Goal: Check status: Check status

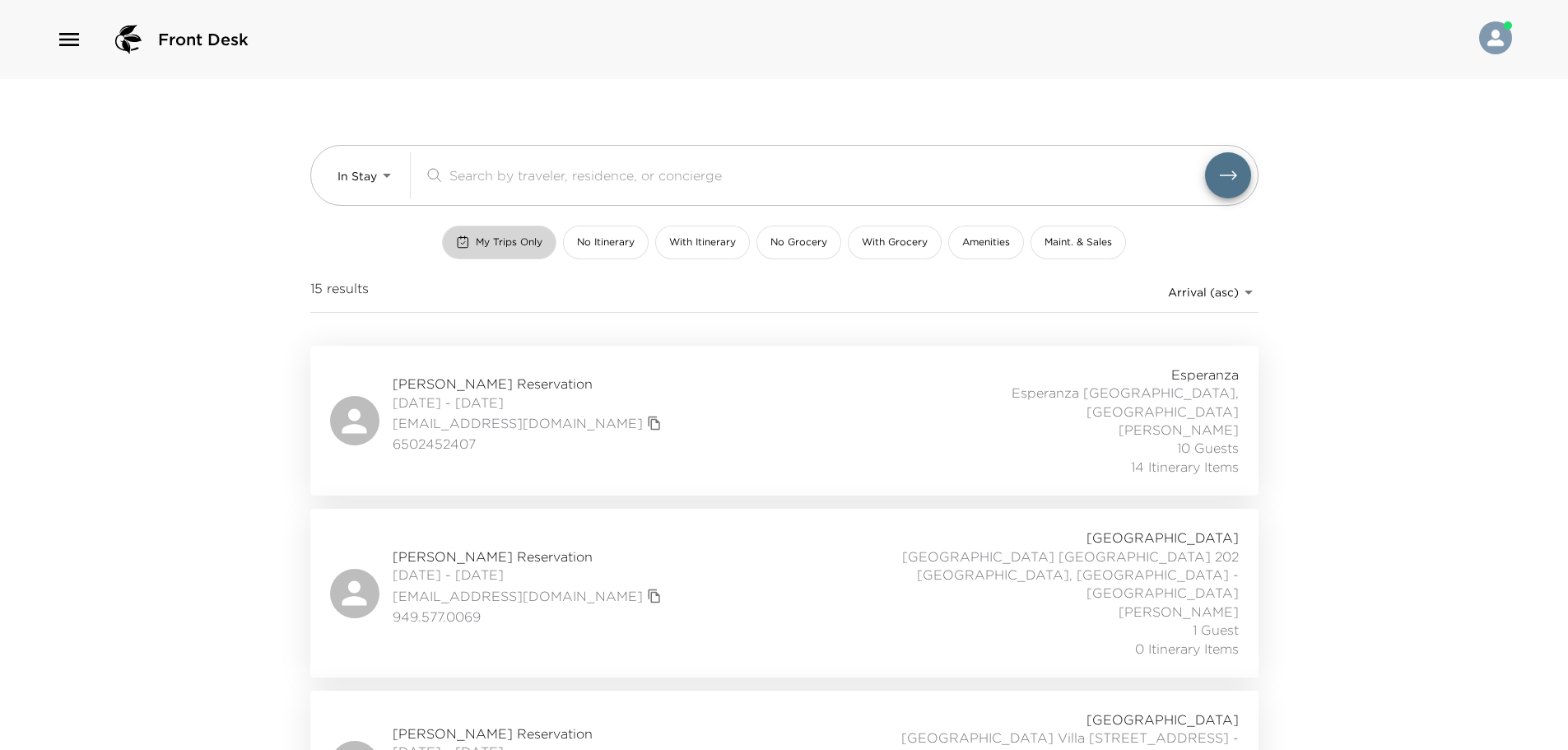
click at [480, 235] on span "My Trips Only" at bounding box center [509, 242] width 67 height 14
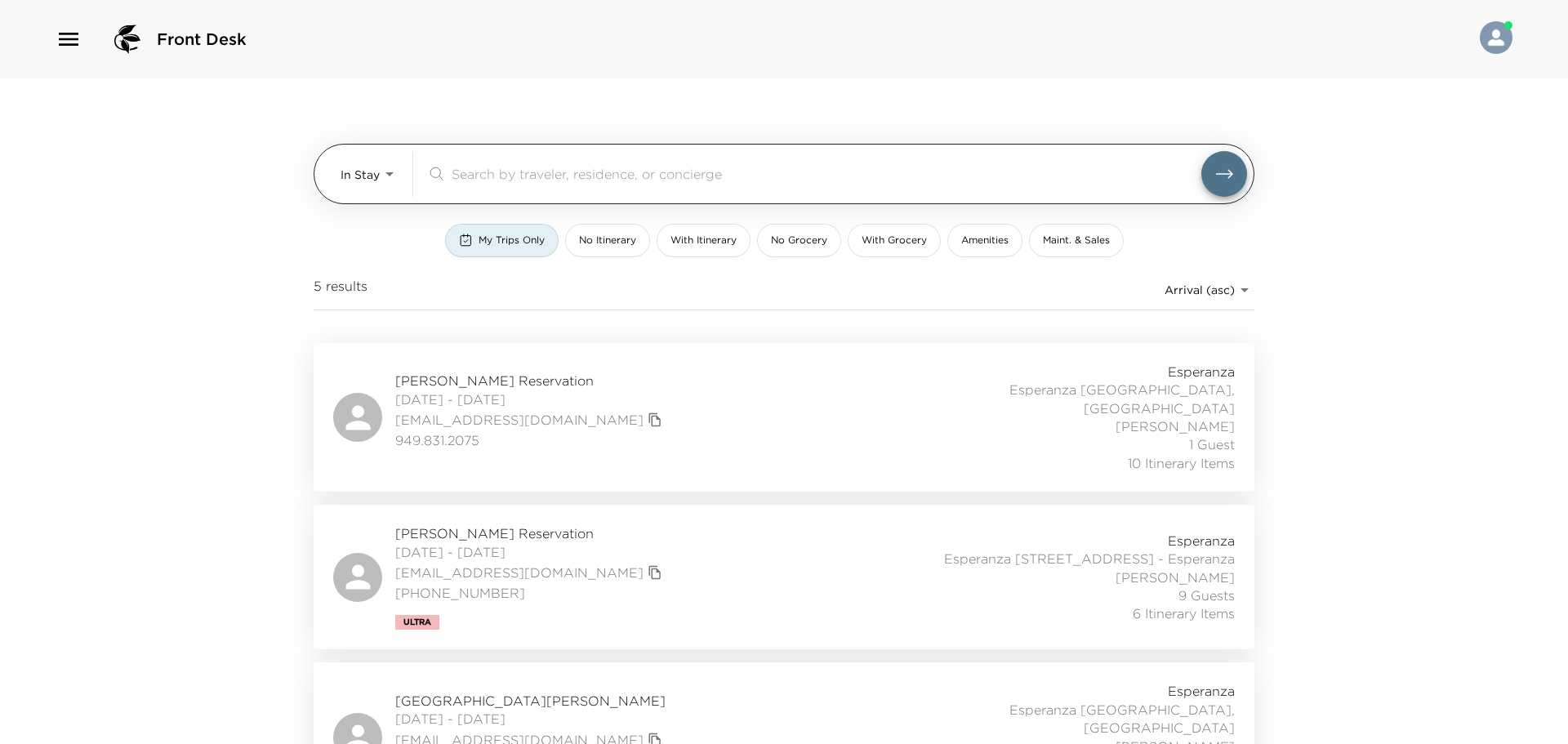
click at [354, 185] on body "Front Desk In Stay In-Stay ​ My Trips Only No Itinerary With Itinerary No Groce…" at bounding box center [784, 372] width 1568 height 744
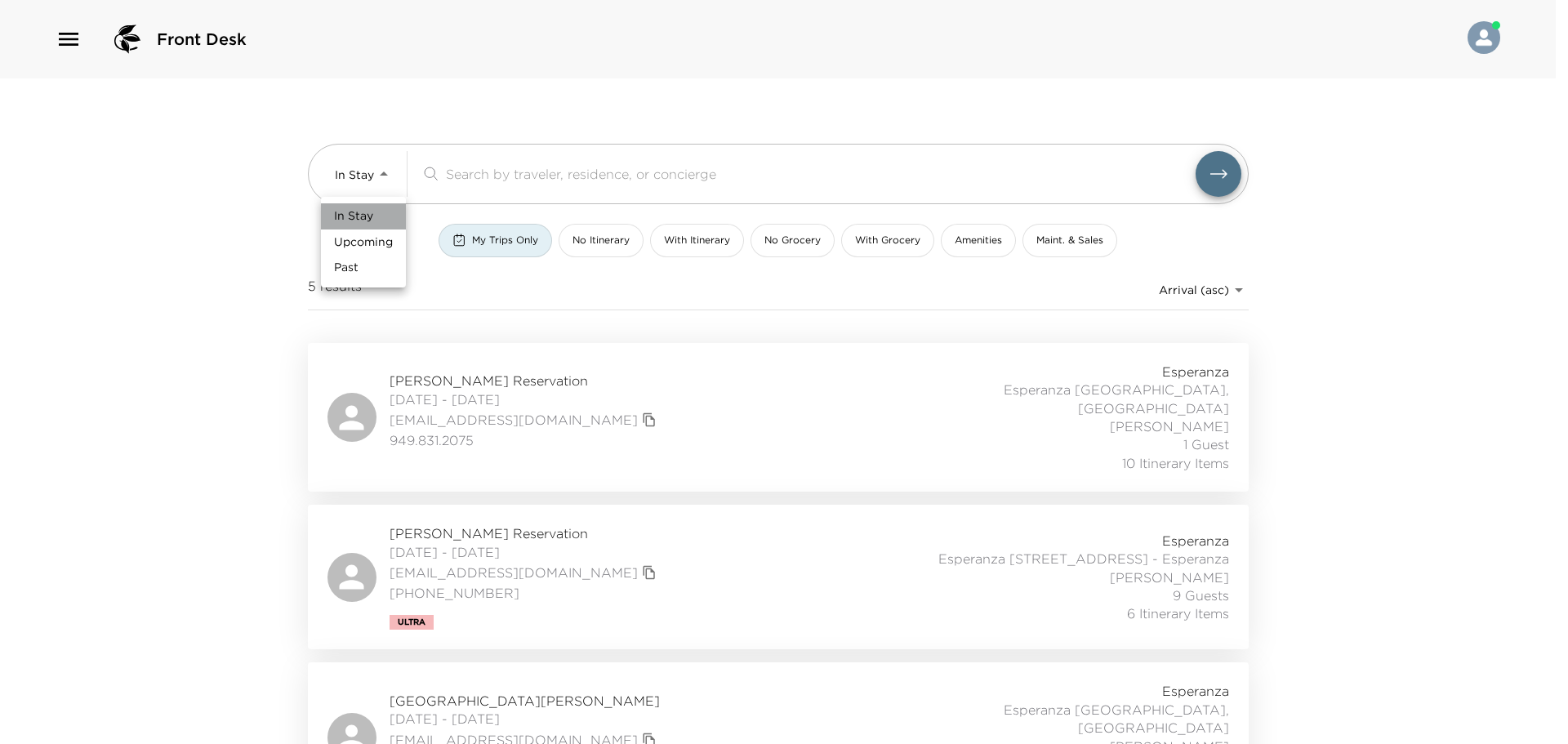
click at [358, 218] on span "In Stay" at bounding box center [354, 216] width 39 height 16
click at [617, 320] on div "In Stay In-Stay ​ My Trips Only No Itinerary With Itinerary No Grocery With Gro…" at bounding box center [778, 210] width 941 height 265
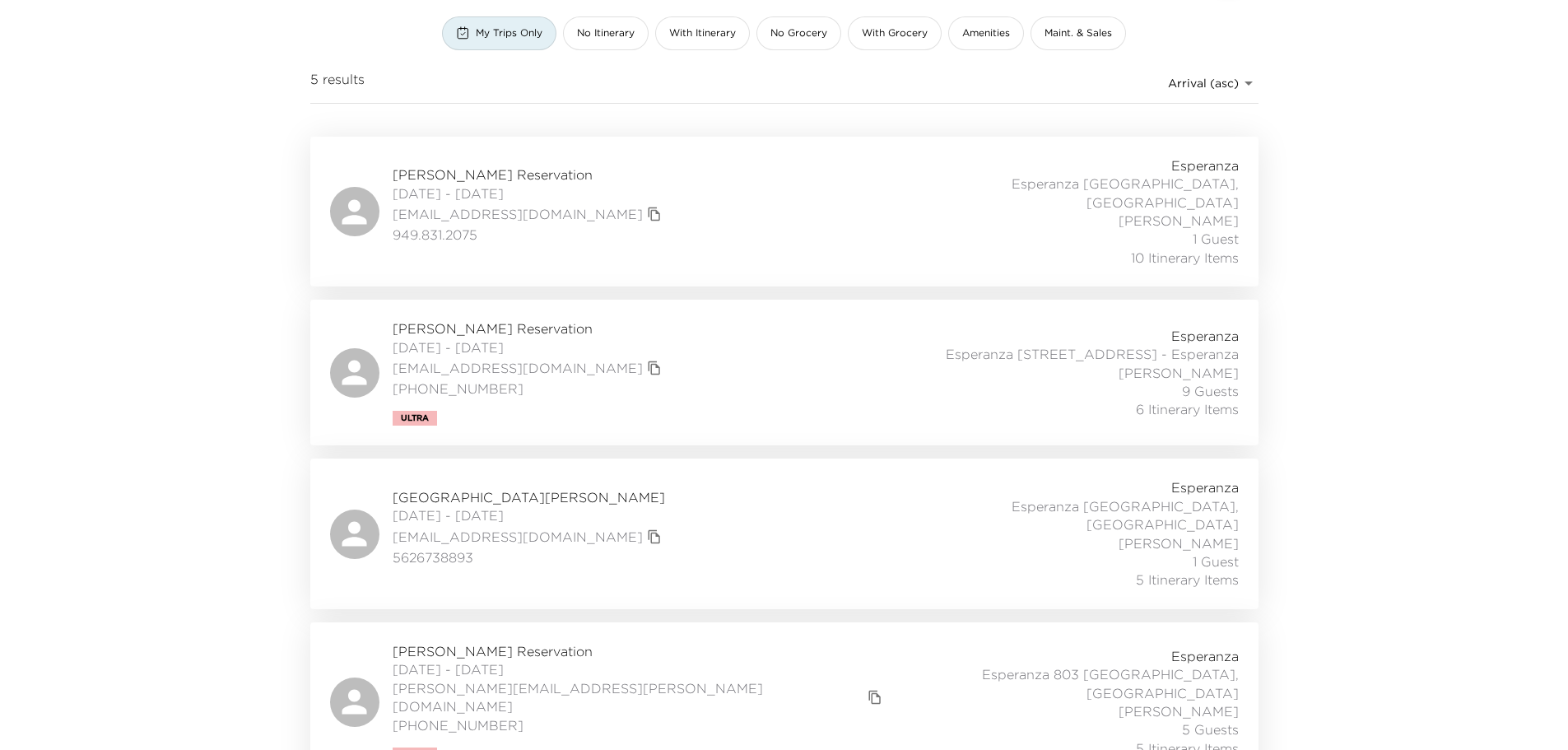
scroll to position [247, 0]
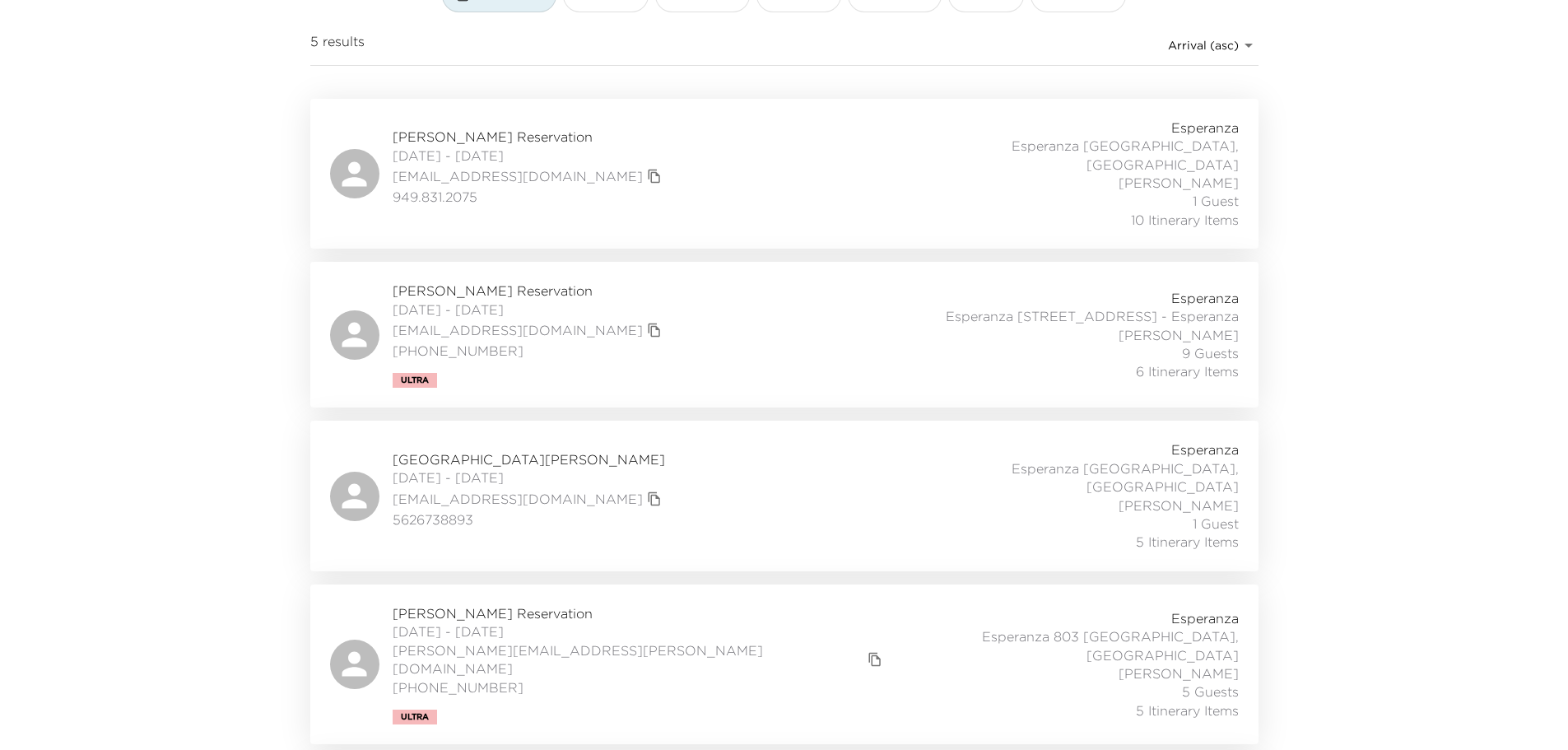
click at [727, 330] on div "Dailyn Sullivan Reservation 10/01/2025 - 10/08/2025 dsullivan@jtropeano.com 978…" at bounding box center [784, 334] width 909 height 106
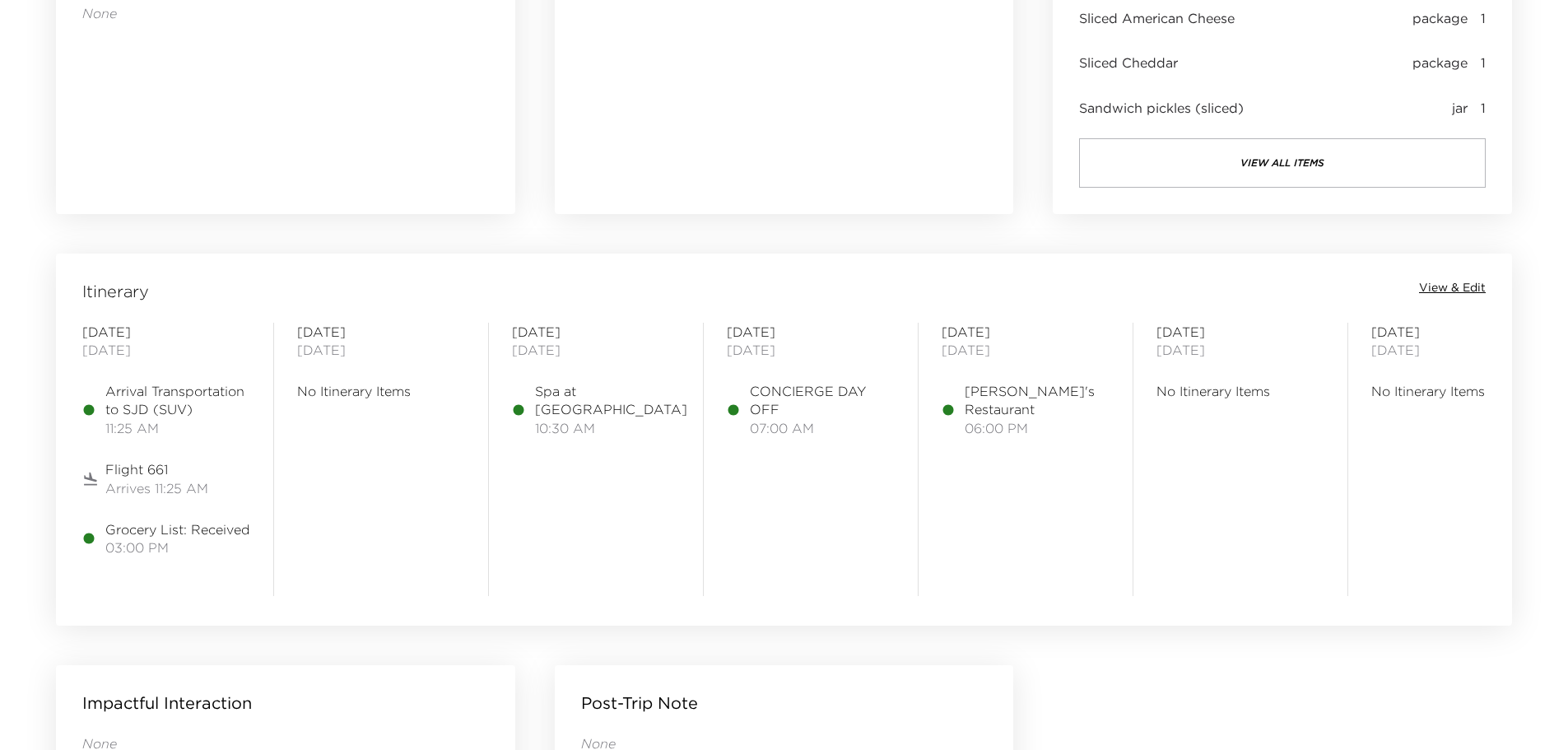
scroll to position [1153, 0]
